Goal: Navigation & Orientation: Find specific page/section

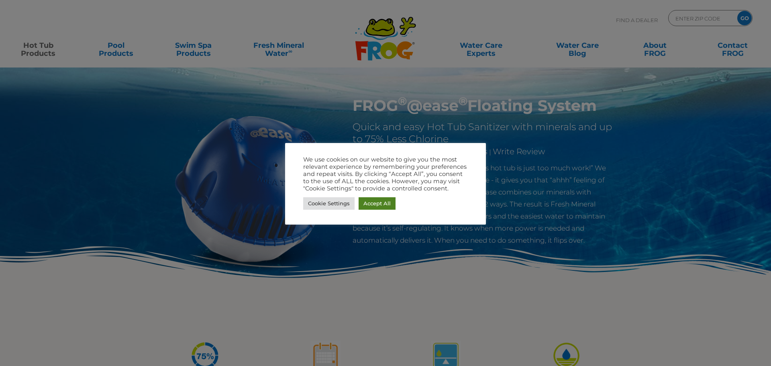
click at [373, 204] on link "Accept All" at bounding box center [377, 203] width 37 height 12
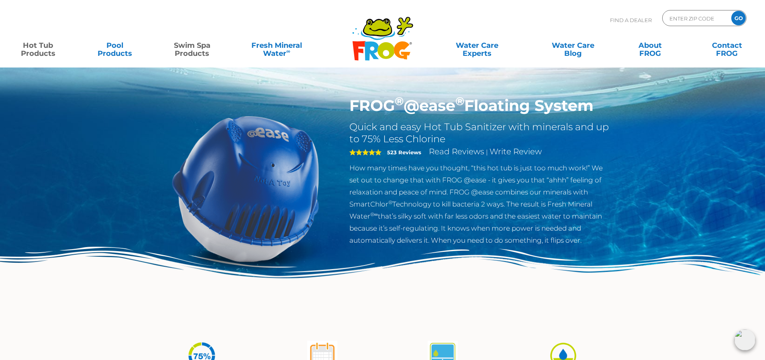
click at [191, 49] on link "Swim Spa Products" at bounding box center [192, 45] width 60 height 16
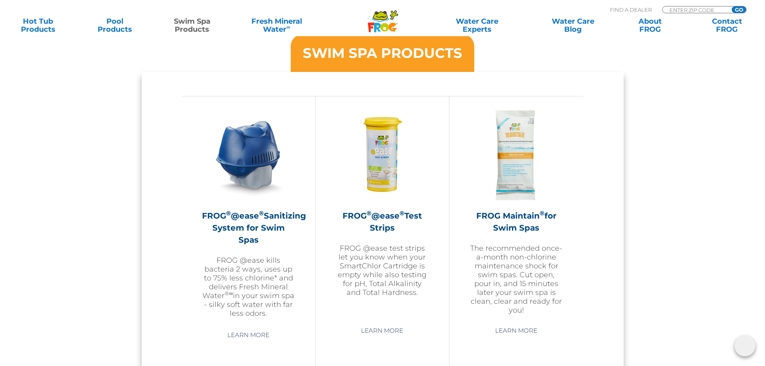
scroll to position [723, 0]
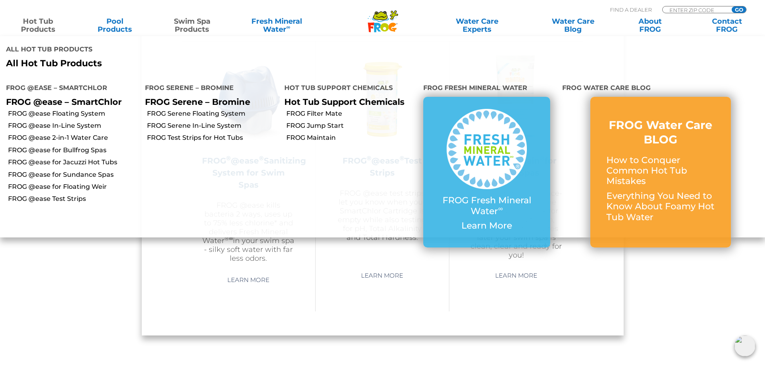
click at [37, 28] on link "Hot Tub Products" at bounding box center [38, 25] width 60 height 16
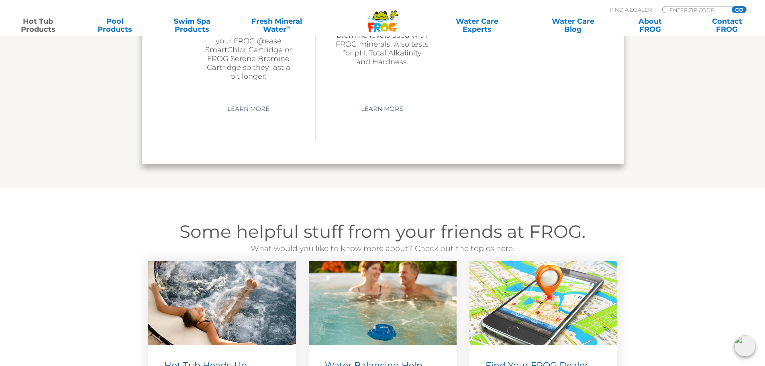
scroll to position [1887, 0]
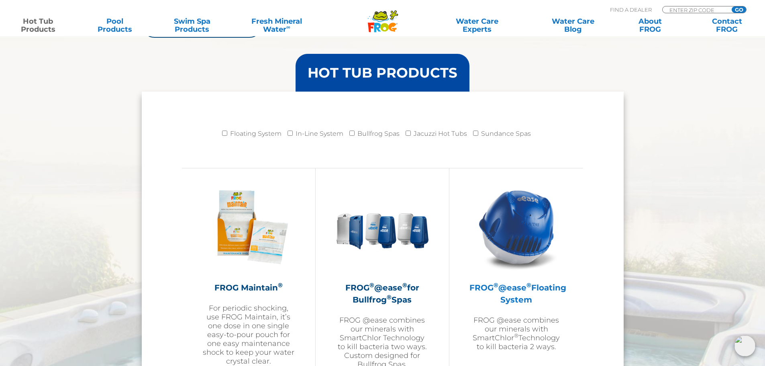
scroll to position [843, 0]
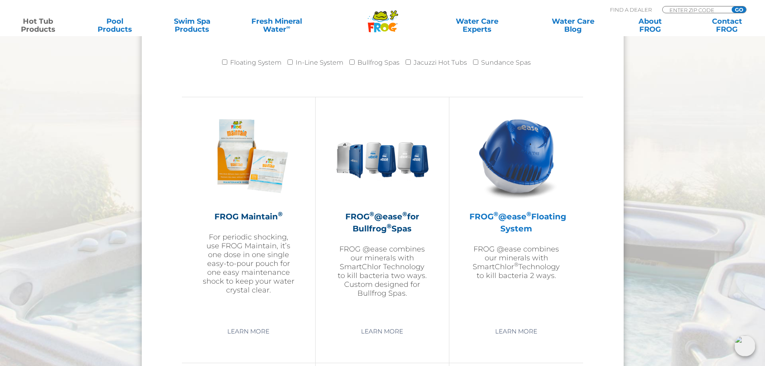
click at [518, 174] on img at bounding box center [516, 155] width 93 height 93
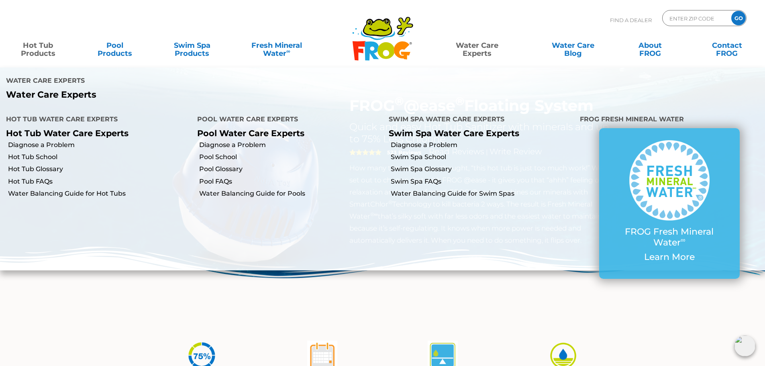
click at [375, 45] on icon at bounding box center [372, 50] width 14 height 19
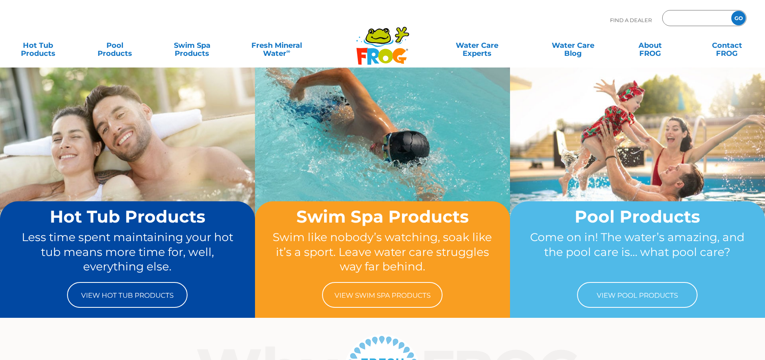
click at [697, 18] on input "text" at bounding box center [696, 18] width 54 height 12
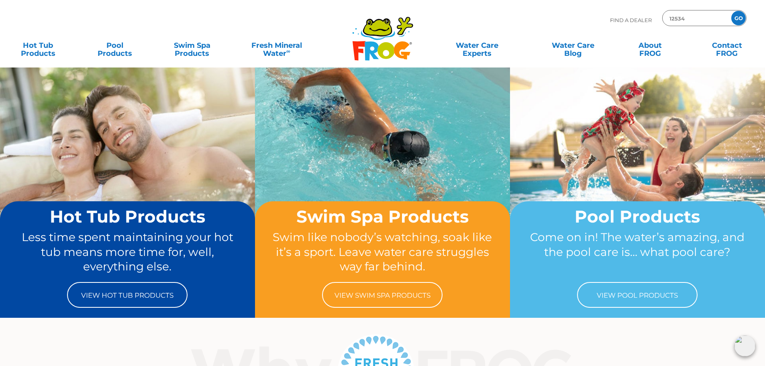
type input "12534"
click at [731, 11] on input "GO" at bounding box center [738, 18] width 14 height 14
click at [742, 16] on input "GO" at bounding box center [738, 18] width 14 height 14
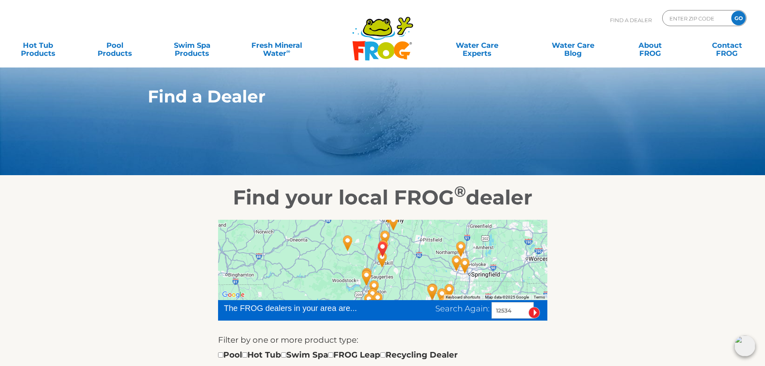
click at [399, 270] on div at bounding box center [382, 260] width 329 height 80
